Goal: Transaction & Acquisition: Subscribe to service/newsletter

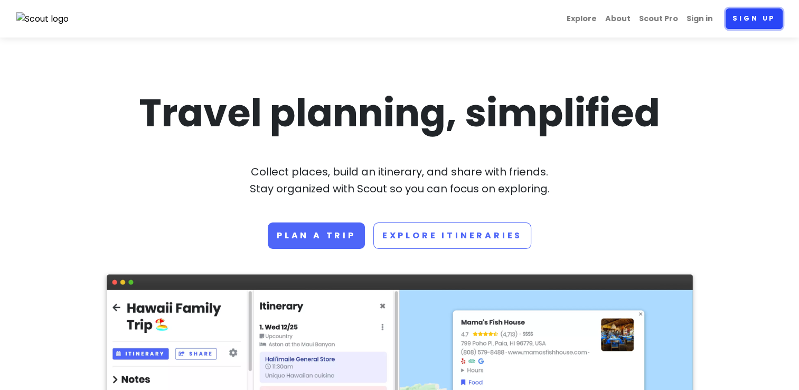
click at [756, 17] on link "Sign up" at bounding box center [754, 18] width 57 height 21
click at [619, 16] on link "About" at bounding box center [618, 18] width 34 height 21
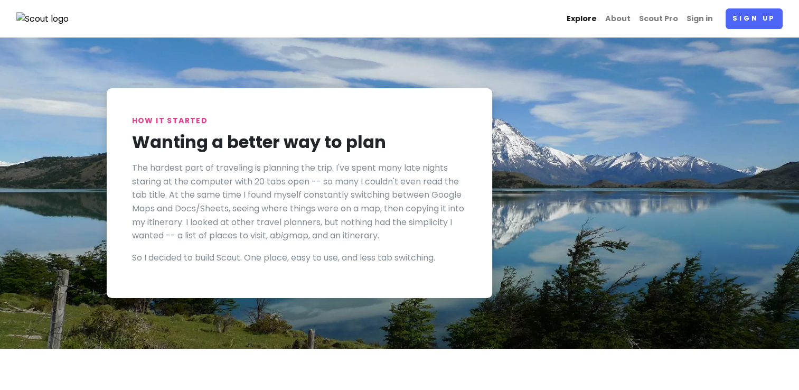
click at [585, 20] on link "Explore" at bounding box center [582, 18] width 39 height 21
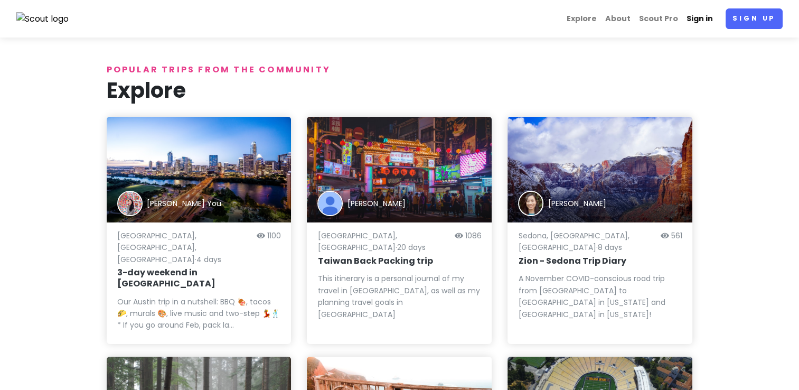
click at [702, 24] on link "Sign in" at bounding box center [700, 18] width 35 height 21
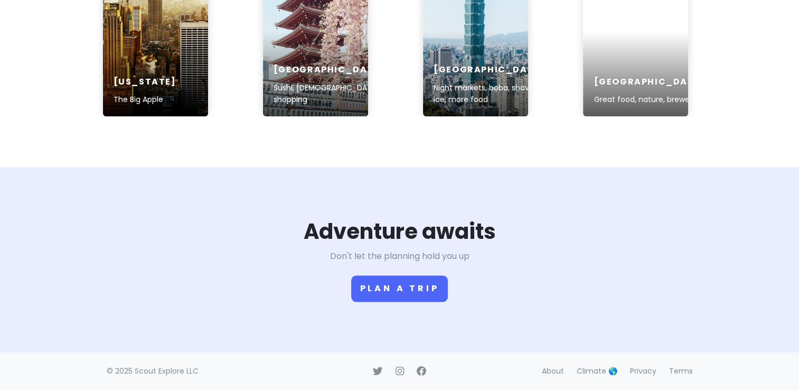
scroll to position [1775, 0]
click at [414, 296] on button "Plan a trip" at bounding box center [399, 288] width 97 height 26
